Goal: Navigation & Orientation: Find specific page/section

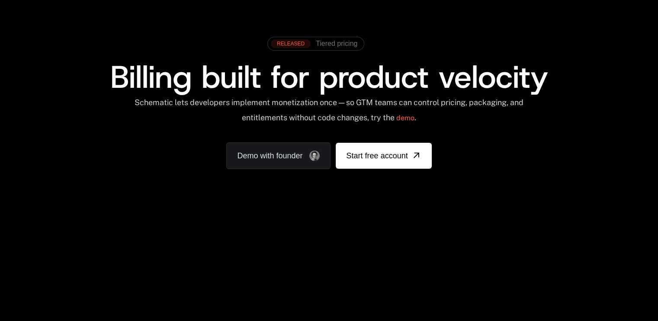
scroll to position [68, 0]
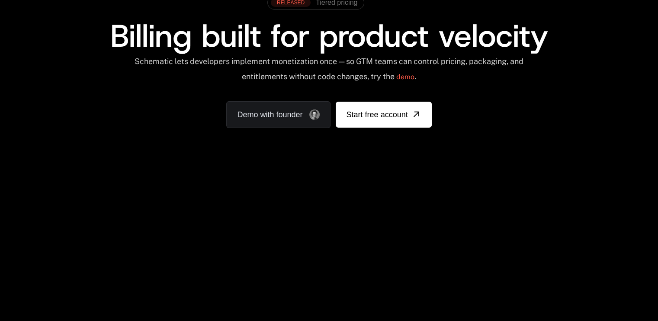
click at [455, 194] on div "Your browser does not support the video tag." at bounding box center [329, 187] width 563 height 364
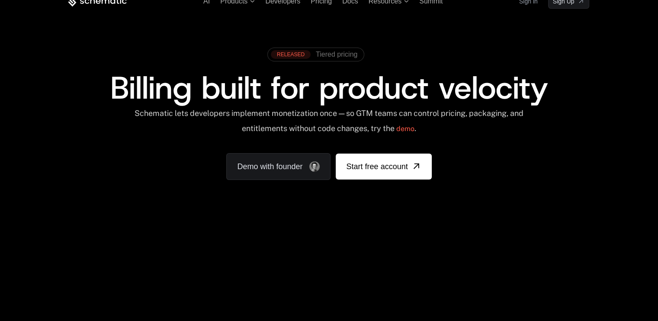
scroll to position [0, 0]
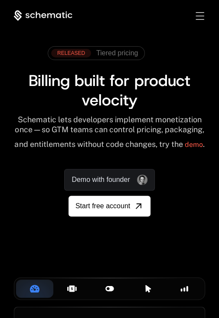
click at [199, 13] on div "Toggle menu" at bounding box center [199, 16] width 8 height 8
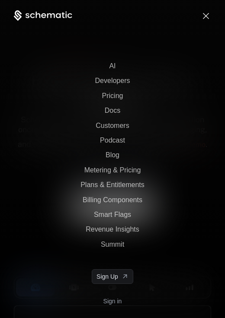
click at [206, 15] on span "Toggle menu" at bounding box center [206, 16] width 6 height 6
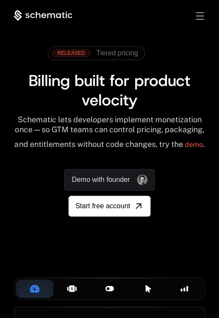
click at [200, 15] on div "Toggle menu" at bounding box center [200, 15] width 8 height 7
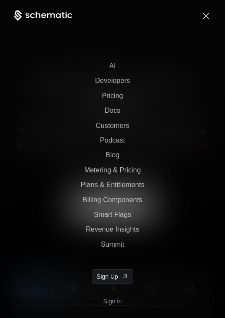
click at [200, 15] on div "Sign in Sign Up" at bounding box center [199, 16] width 24 height 10
click at [208, 15] on div "Toggle menu" at bounding box center [206, 15] width 8 height 7
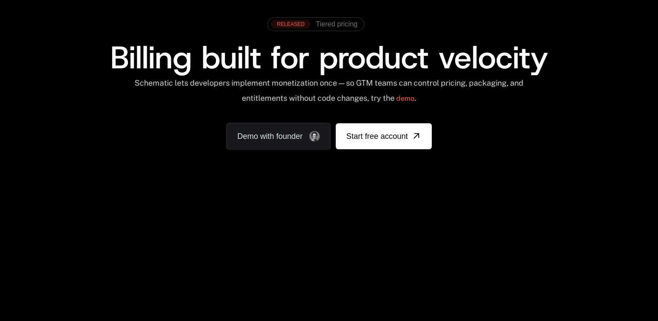
scroll to position [47, 0]
